Goal: Task Accomplishment & Management: Manage account settings

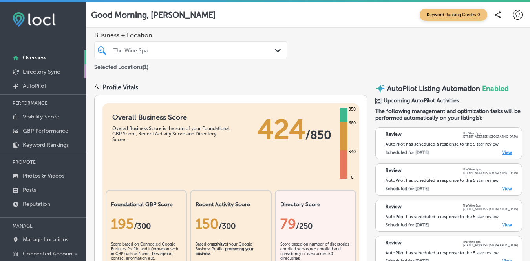
click at [51, 72] on p "Directory Sync" at bounding box center [41, 71] width 37 height 7
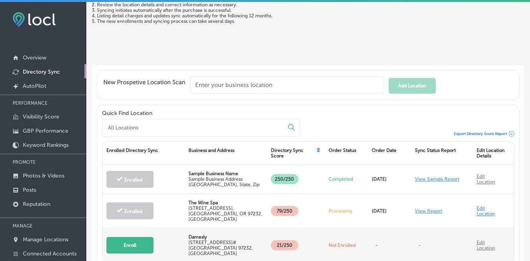
scroll to position [27, 0]
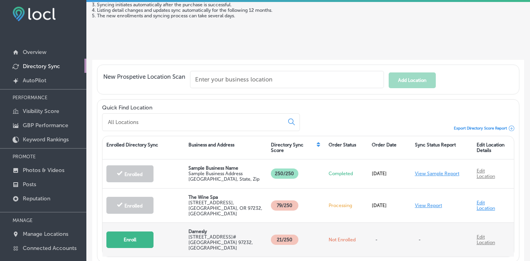
scroll to position [43, 0]
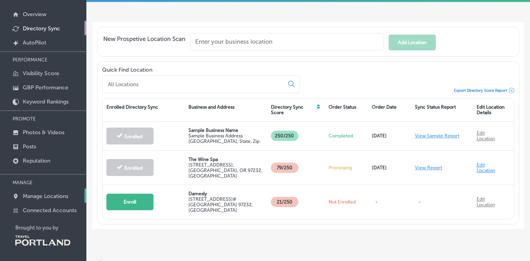
click at [57, 195] on p "Manage Locations" at bounding box center [46, 196] width 46 height 7
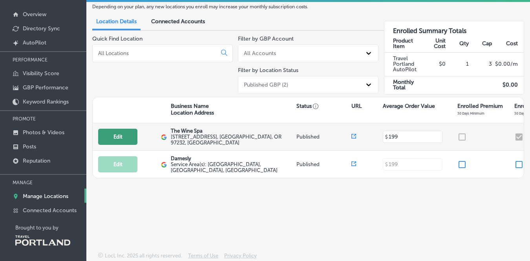
click at [120, 137] on button "Edit" at bounding box center [117, 136] width 39 height 16
select select "US"
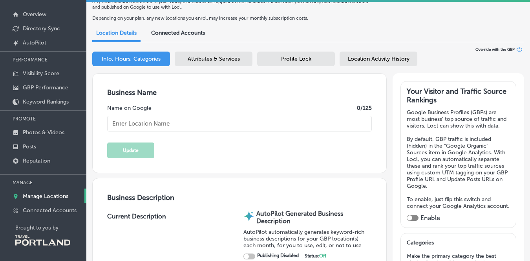
type input "The Wine Spa"
type textarea "Discover the art of relaxation at The [GEOGRAPHIC_DATA], where luxurious vinoth…"
type input "[EMAIL_ADDRESS][DOMAIN_NAME]"
type input "[URL][DOMAIN_NAME]"
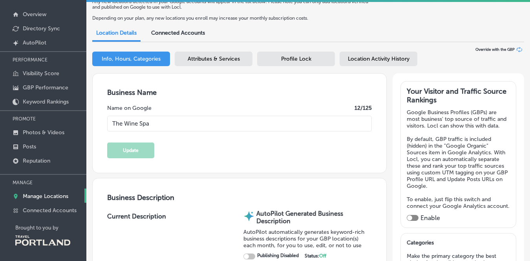
type input "[STREET_ADDRESS]"
type input "[GEOGRAPHIC_DATA]"
type input "97232"
type input "US"
checkbox input "true"
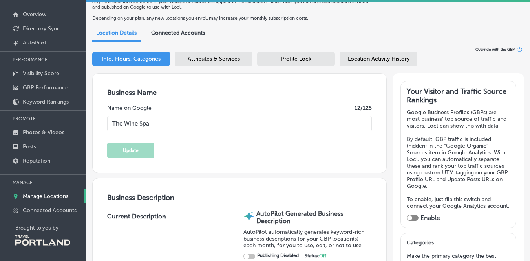
type input "[URL][DOMAIN_NAME]"
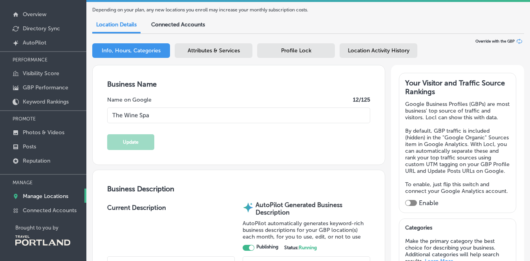
type textarea "Portland's home of Vinotherapy, blending the antioxidants of grapes with expert…"
type input "[PHONE_NUMBER]"
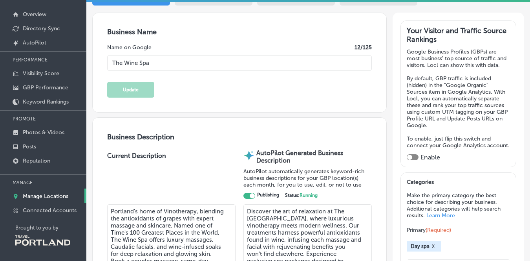
scroll to position [56, 0]
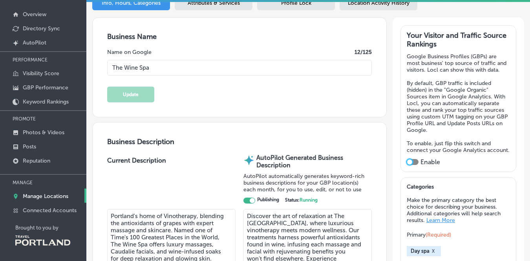
click at [412, 159] on div at bounding box center [410, 161] width 5 height 5
checkbox input "true"
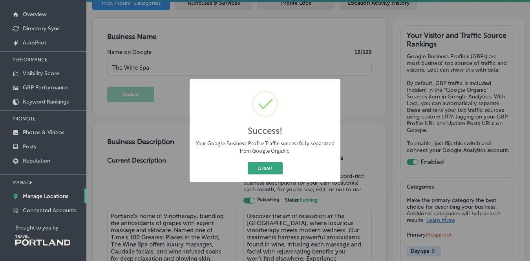
click at [270, 166] on button "Great!" at bounding box center [265, 168] width 35 height 12
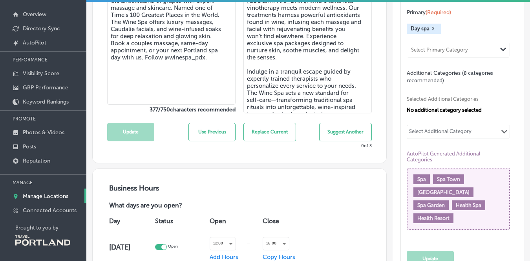
scroll to position [256, 0]
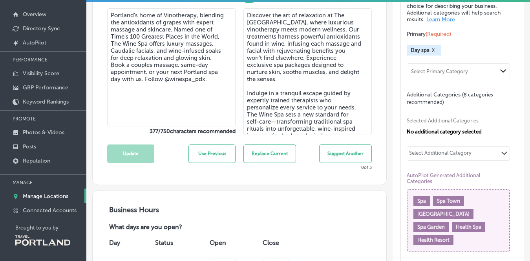
click at [423, 198] on span "Spa" at bounding box center [422, 201] width 9 height 6
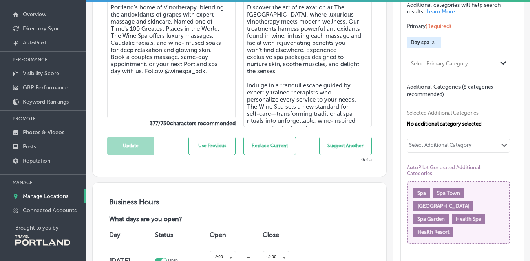
scroll to position [265, 0]
click at [448, 143] on div "Select Additional Category" at bounding box center [440, 145] width 62 height 9
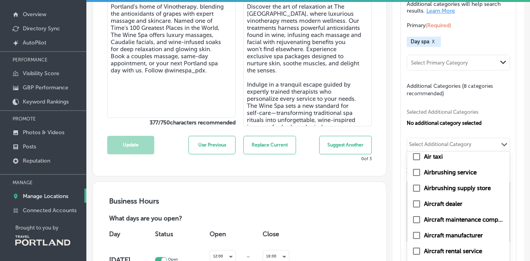
scroll to position [1457, 0]
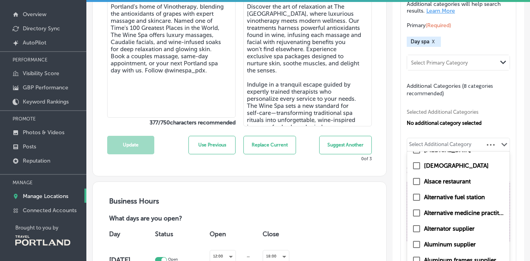
click at [502, 123] on div "Selected Additional Categories No additional category selected option [MEDICAL_…" at bounding box center [459, 174] width 104 height 155
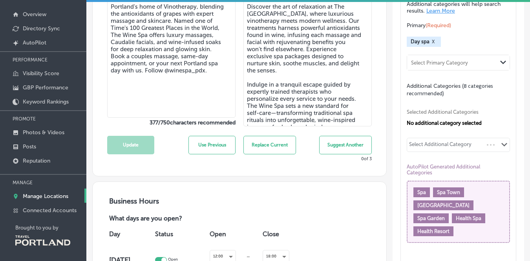
click at [422, 189] on span "Spa" at bounding box center [422, 192] width 9 height 6
click at [419, 189] on span "Spa" at bounding box center [422, 192] width 9 height 6
click at [433, 145] on div "Select Additional Category" at bounding box center [440, 145] width 62 height 9
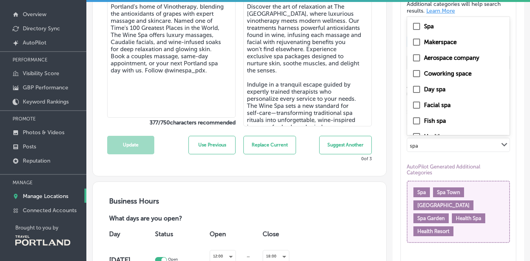
click at [416, 22] on input "checkbox" at bounding box center [416, 26] width 9 height 9
type input "spa"
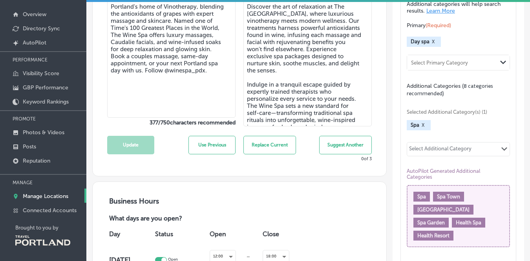
click at [430, 145] on div "Select Additional Category" at bounding box center [440, 149] width 62 height 9
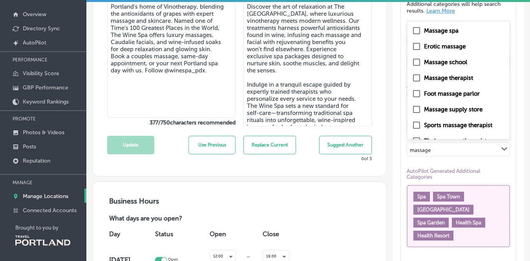
click at [418, 28] on input "checkbox" at bounding box center [416, 30] width 9 height 9
type input "massage"
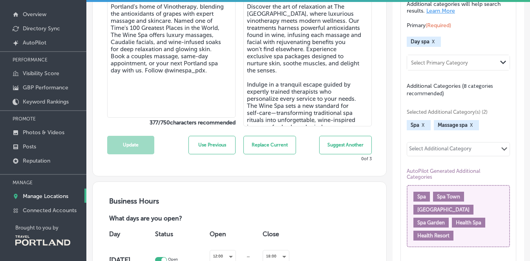
click at [439, 145] on div "Select Additional Category" at bounding box center [440, 149] width 62 height 9
type input "massage"
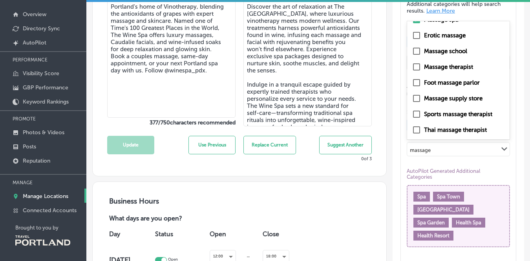
scroll to position [0, 0]
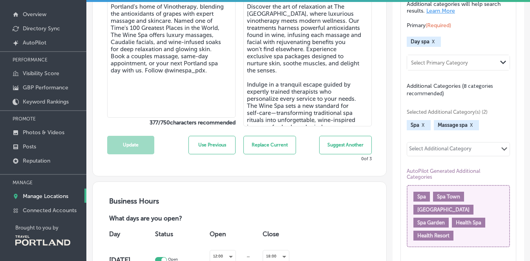
click at [433, 147] on div "Select Additional Category Path Created with Sketch." at bounding box center [459, 148] width 103 height 13
click at [433, 147] on div "Select Additional Category" at bounding box center [440, 149] width 62 height 9
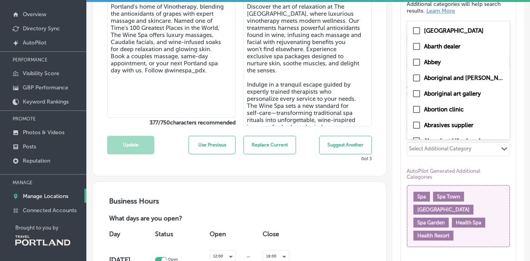
click at [427, 145] on div "Select Additional Category" at bounding box center [440, 149] width 62 height 9
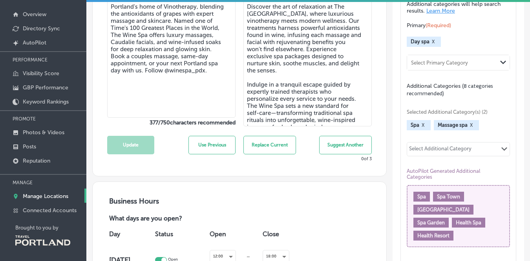
click at [439, 146] on div "Select Additional Category" at bounding box center [440, 149] width 62 height 9
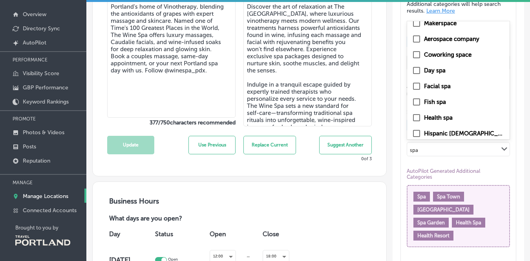
scroll to position [22, 0]
click at [418, 84] on input "checkbox" at bounding box center [416, 86] width 9 height 9
type input "spa"
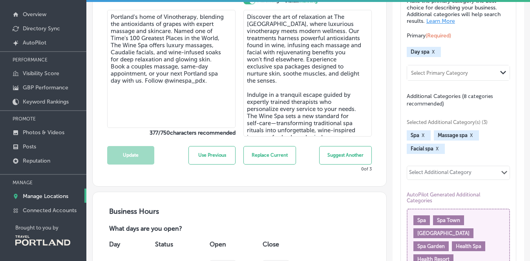
scroll to position [258, 0]
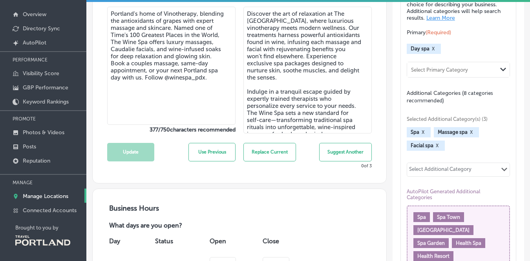
click at [437, 167] on div "Select Additional Category" at bounding box center [440, 170] width 62 height 9
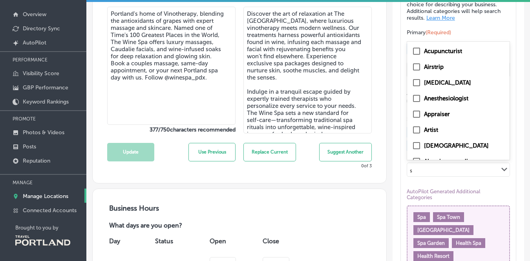
type input "sp"
checkbox input "true"
type input "spa"
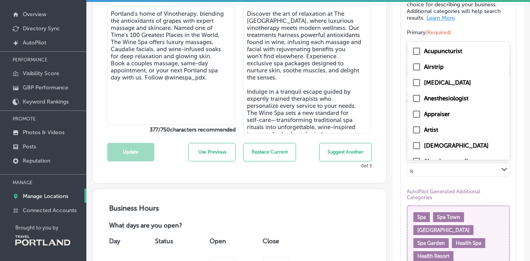
checkbox input "true"
checkbox input "false"
checkbox input "true"
checkbox input "false"
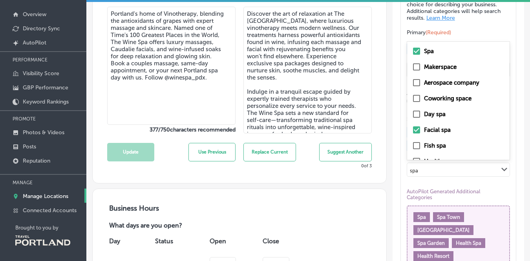
click at [418, 111] on input "checkbox" at bounding box center [416, 113] width 9 height 9
type input "spa"
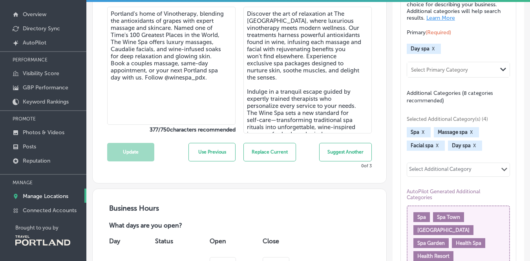
click at [430, 166] on div "Select Additional Category" at bounding box center [440, 170] width 62 height 9
type input "c"
click at [471, 167] on div "Select Additional Category" at bounding box center [440, 170] width 62 height 9
click at [450, 167] on div "Select Additional Category" at bounding box center [440, 170] width 62 height 9
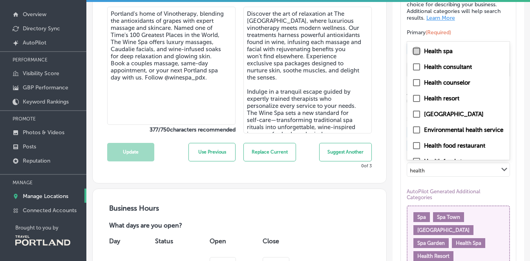
click at [418, 48] on input "checkbox" at bounding box center [416, 50] width 9 height 9
type input "health"
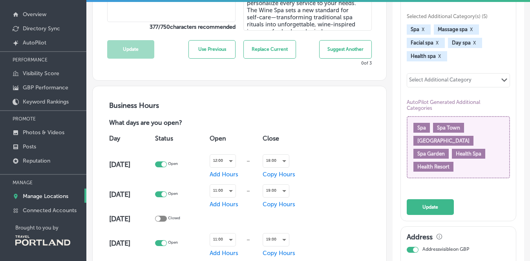
scroll to position [375, 0]
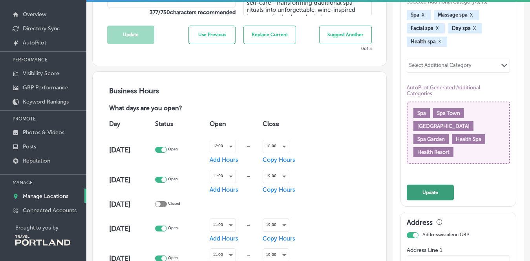
click at [440, 184] on button "Update" at bounding box center [430, 192] width 47 height 16
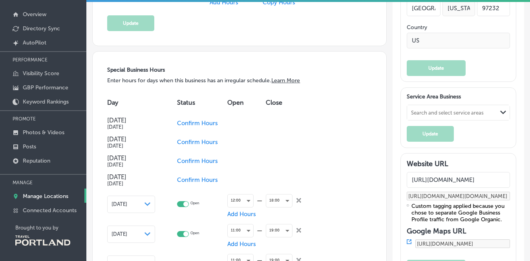
scroll to position [702, 0]
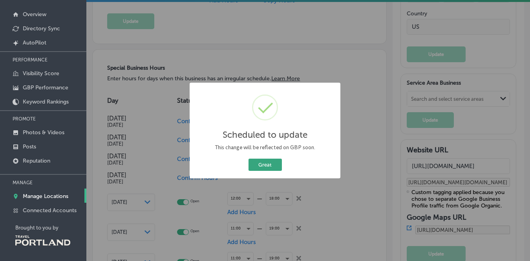
click at [266, 167] on button "Great" at bounding box center [265, 164] width 33 height 12
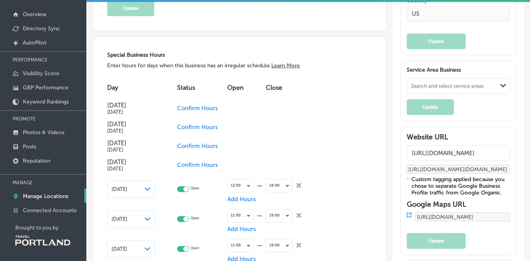
scroll to position [726, 0]
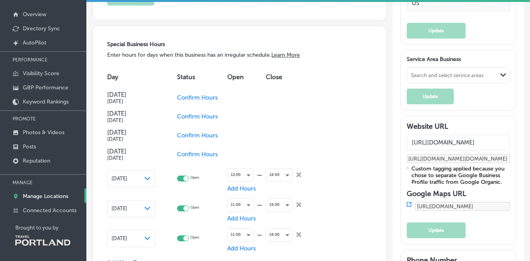
click at [433, 134] on input "[URL][DOMAIN_NAME]" at bounding box center [458, 142] width 103 height 16
type input "[URL][DOMAIN_NAME]"
type input "[URL][DOMAIN_NAME][DOMAIN_NAME]"
type input "[URL][DOMAIN_NAME]"
type input "[URL][DOMAIN_NAME][DOMAIN_NAME]"
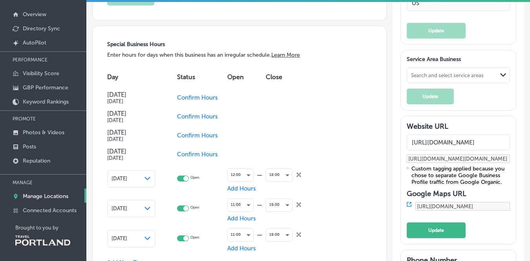
type input "[URL][DOMAIN_NAME]"
type input "[URL][DOMAIN_NAME][DOMAIN_NAME]"
type input "[URL][DOMAIN_NAME]"
type input "[URL][DOMAIN_NAME][DOMAIN_NAME]"
type input "[URL][DOMAIN_NAME]"
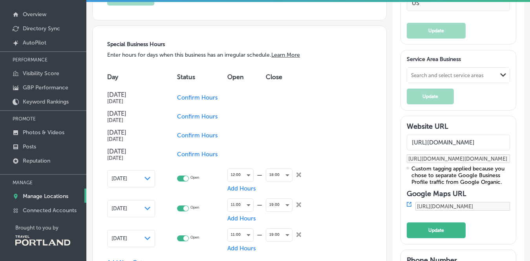
type input "[URL][DOMAIN_NAME][DOMAIN_NAME]"
type input "[URL][DOMAIN_NAME]"
type input "[URL][DOMAIN_NAME][DOMAIN_NAME]"
type input "[URL][DOMAIN_NAME]"
type input "[URL][DOMAIN_NAME][DOMAIN_NAME]"
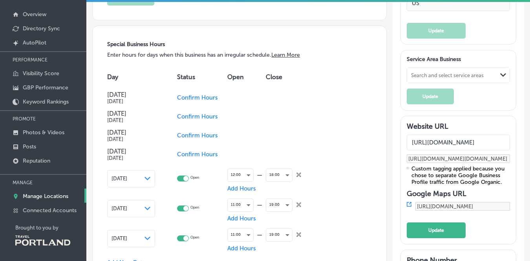
type input "[URL][DOMAIN_NAME]"
type input "[URL][DOMAIN_NAME][DOMAIN_NAME]"
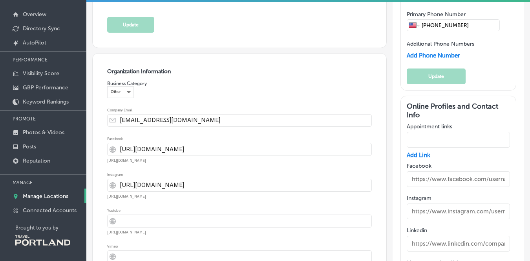
scroll to position [989, 0]
click at [497, 170] on input "text" at bounding box center [458, 178] width 103 height 16
click at [493, 170] on input "text" at bounding box center [458, 178] width 103 height 16
click at [491, 170] on input "text" at bounding box center [458, 178] width 103 height 16
type input "w"
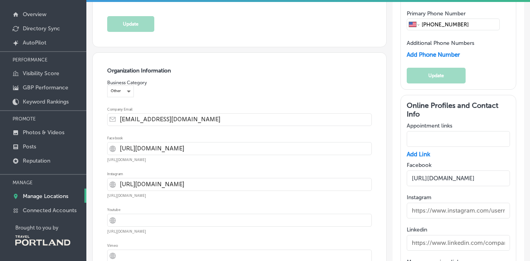
scroll to position [0, 20]
type input "[URL][DOMAIN_NAME]"
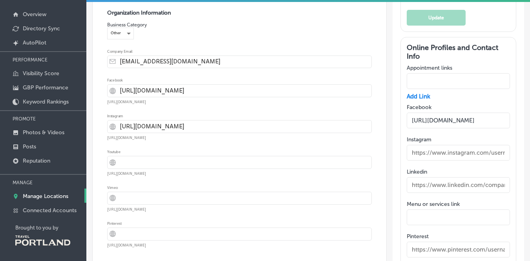
scroll to position [1049, 0]
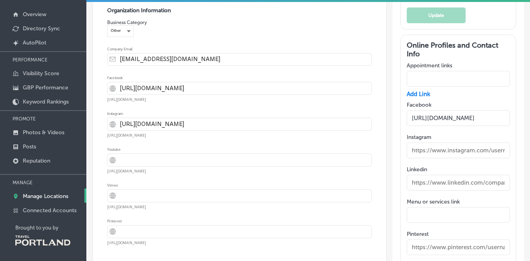
click at [217, 88] on input "[URL][DOMAIN_NAME]" at bounding box center [245, 88] width 251 height 12
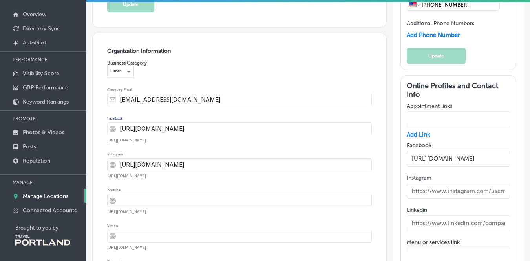
scroll to position [1004, 0]
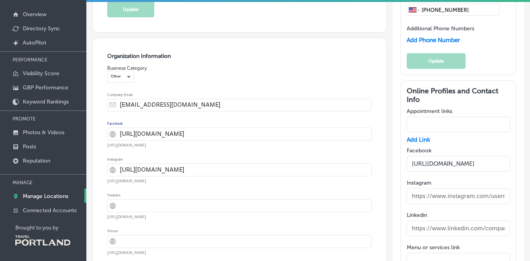
type input "[URL][DOMAIN_NAME]"
click at [128, 75] on div "Other" at bounding box center [121, 76] width 26 height 11
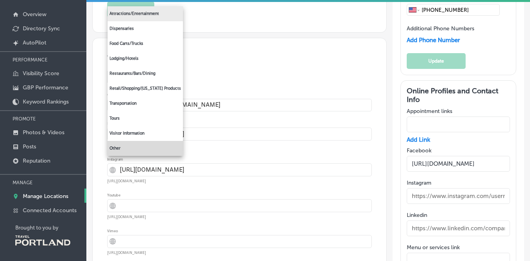
click at [142, 15] on li "Attractions/Entertainment" at bounding box center [145, 13] width 75 height 15
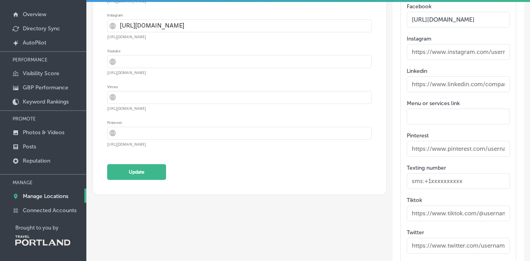
scroll to position [1196, 0]
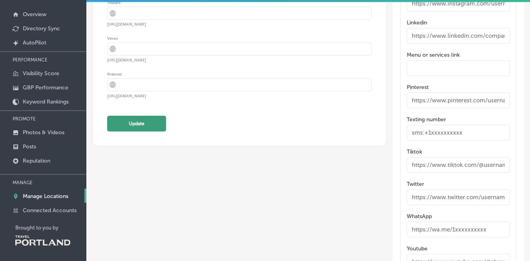
click at [139, 124] on button "Update" at bounding box center [136, 124] width 59 height 16
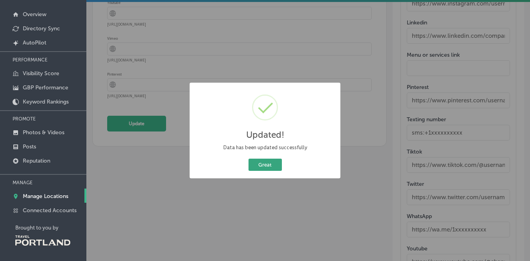
click at [274, 166] on button "Great" at bounding box center [265, 164] width 33 height 12
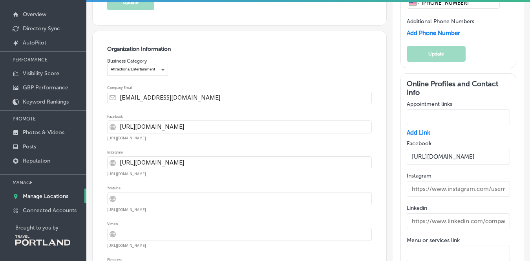
scroll to position [969, 0]
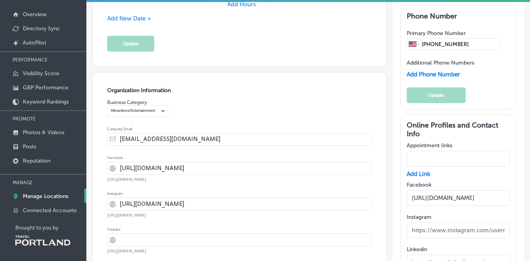
click at [441, 151] on input "text" at bounding box center [458, 159] width 103 height 16
paste input "[URL][DOMAIN_NAME]"
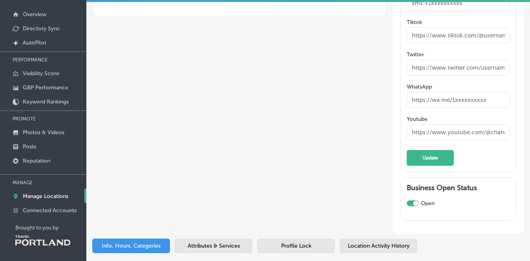
scroll to position [1338, 0]
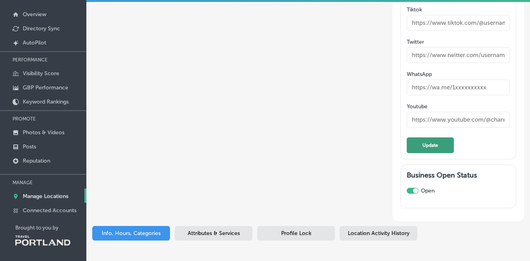
type input "[URL][DOMAIN_NAME]"
click at [441, 137] on button "Update" at bounding box center [430, 145] width 47 height 16
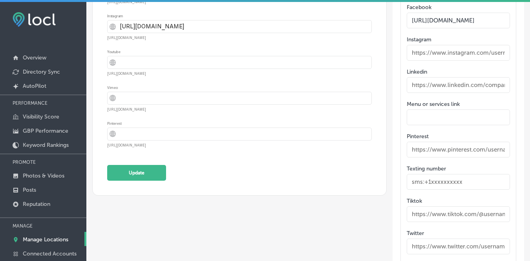
scroll to position [1125, 0]
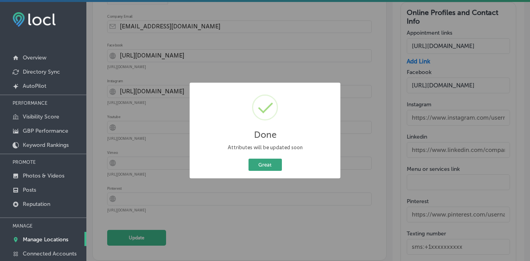
click at [272, 167] on button "Great" at bounding box center [265, 164] width 33 height 12
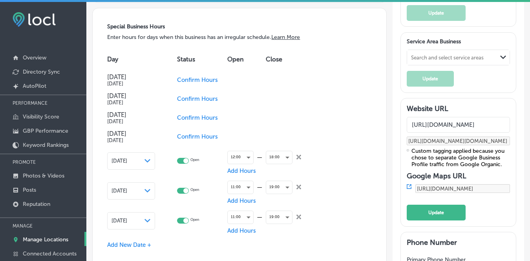
scroll to position [789, 0]
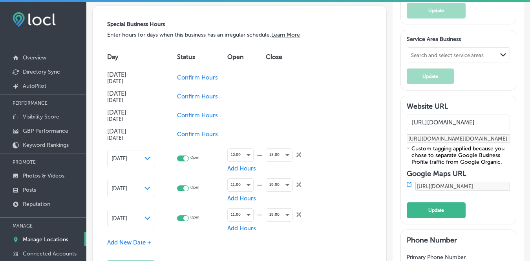
click at [195, 113] on span "Confirm Hours" at bounding box center [197, 115] width 41 height 7
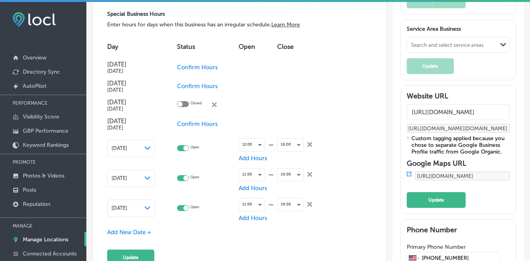
scroll to position [801, 0]
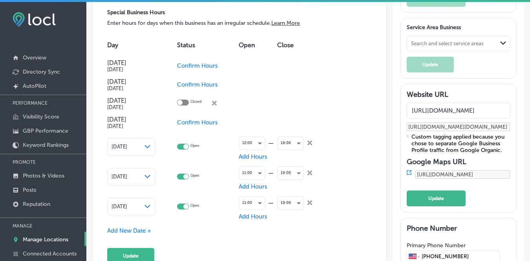
click at [206, 122] on span "Confirm Hours" at bounding box center [197, 122] width 41 height 7
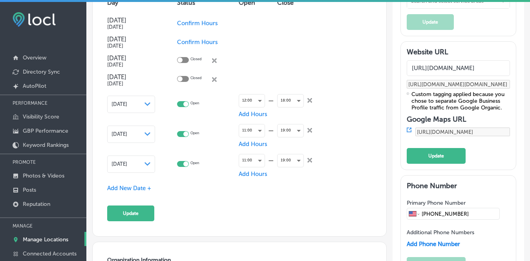
scroll to position [905, 0]
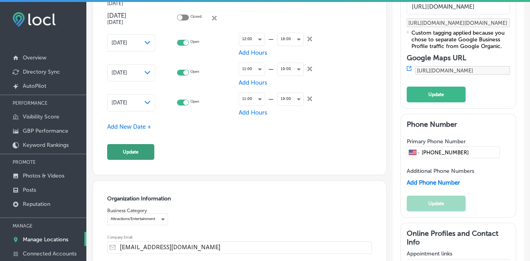
click at [146, 145] on button "Update" at bounding box center [130, 152] width 47 height 16
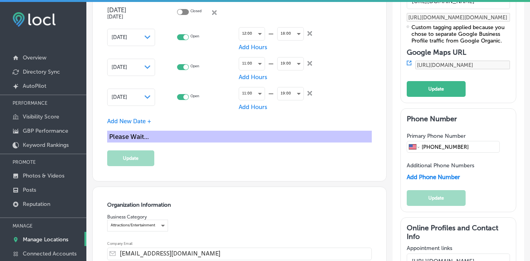
scroll to position [911, 0]
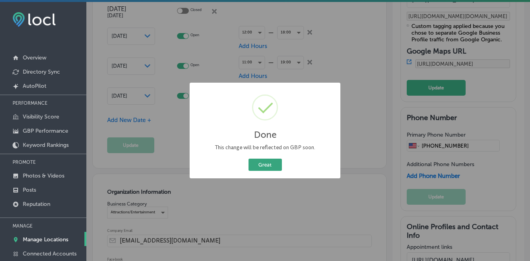
click at [271, 163] on button "Great" at bounding box center [265, 164] width 33 height 12
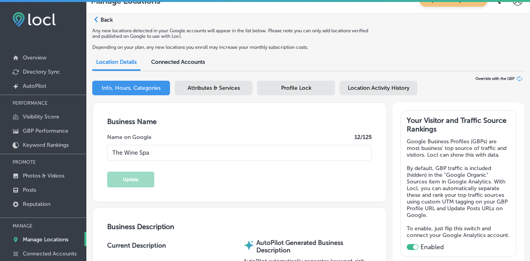
scroll to position [0, 0]
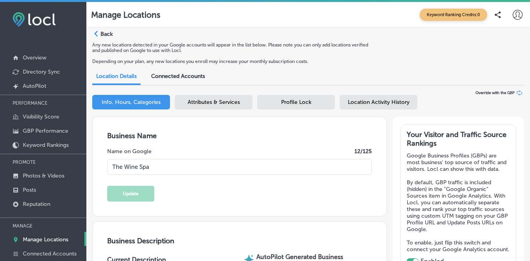
click at [453, 18] on span "Keyword Ranking Credits: 0" at bounding box center [454, 15] width 68 height 12
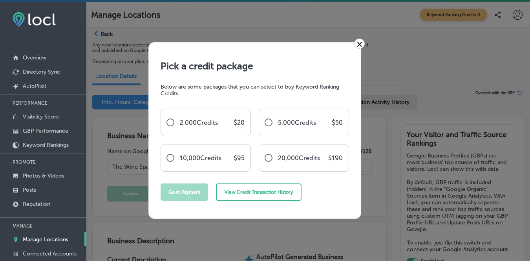
click at [362, 43] on link "×" at bounding box center [359, 44] width 11 height 10
